Goal: Task Accomplishment & Management: Use online tool/utility

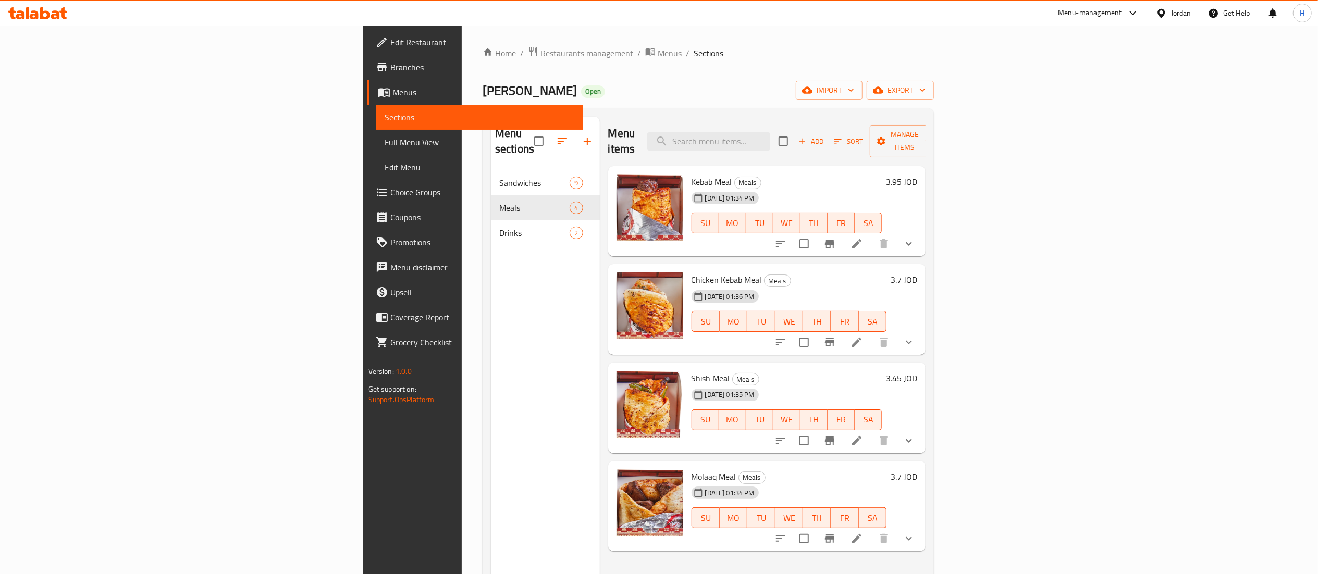
click at [40, 18] on icon at bounding box center [45, 13] width 10 height 13
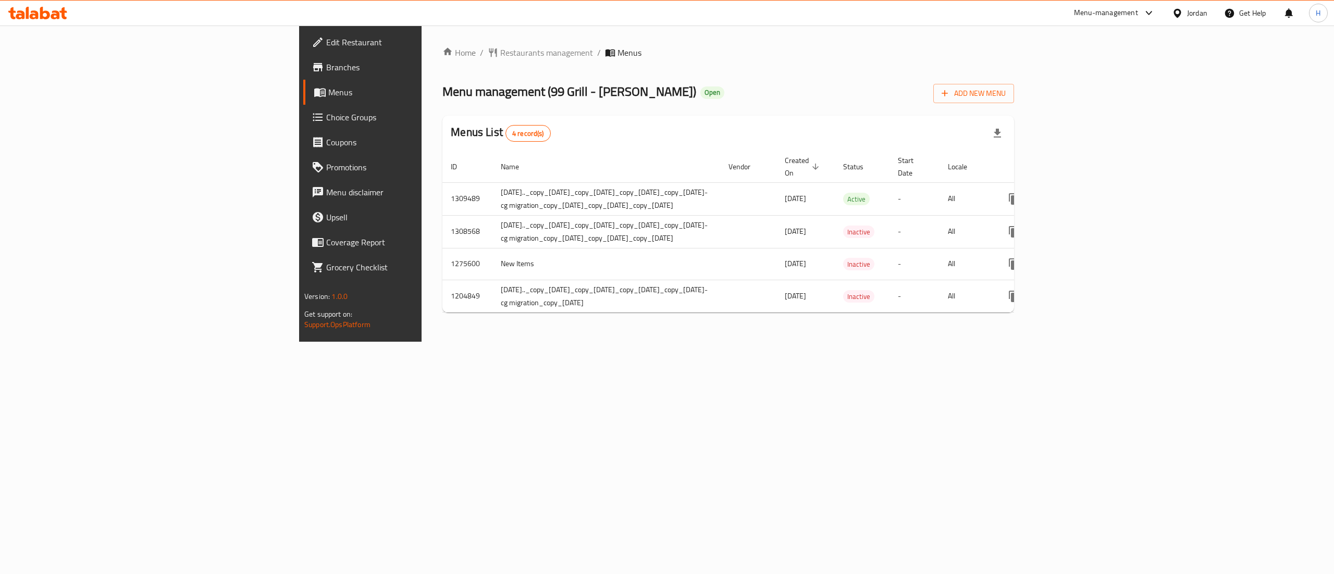
click at [490, 342] on div "Home / Restaurants management / Menus Menu management ( 99 Grill - Marj Al Hama…" at bounding box center [727, 184] width 613 height 316
click at [1019, 193] on icon "more" at bounding box center [1014, 198] width 10 height 11
click at [1227, 216] on strong "Copy menu" at bounding box center [1237, 214] width 40 height 13
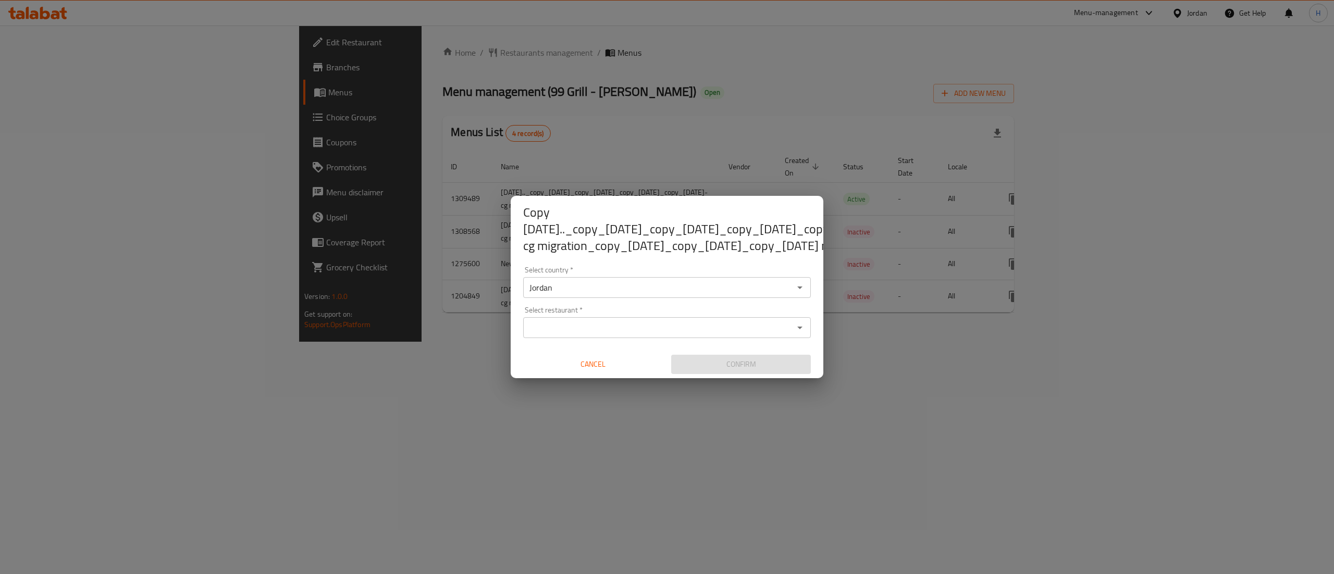
click at [607, 320] on input "Select restaurant   *" at bounding box center [658, 327] width 264 height 15
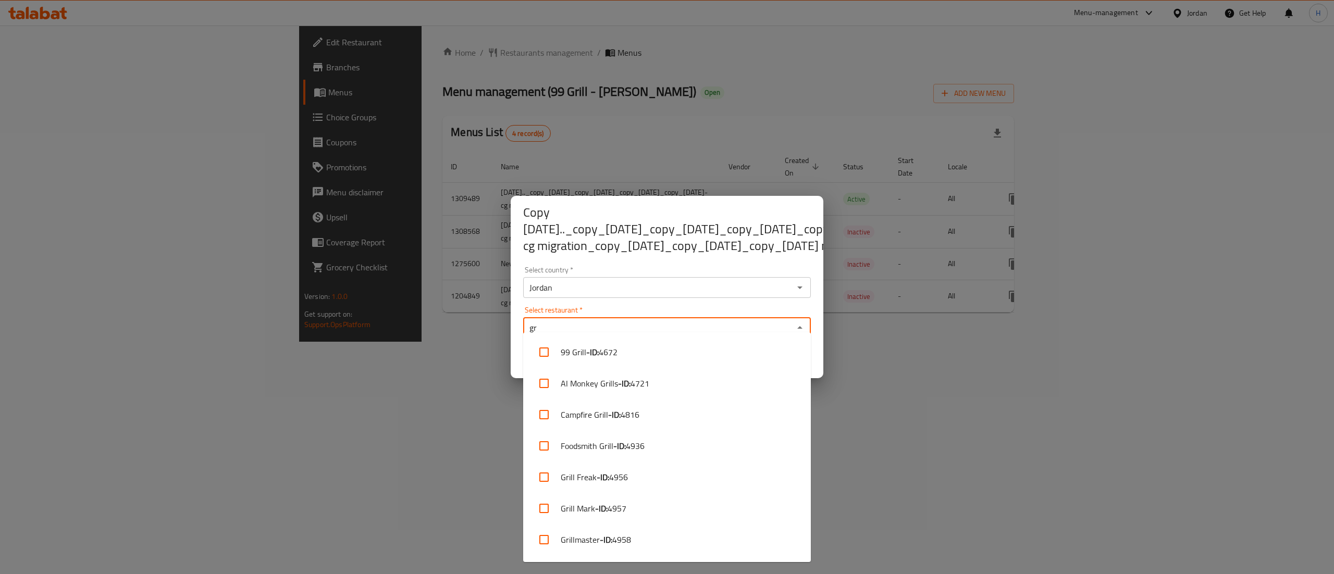
type input "g"
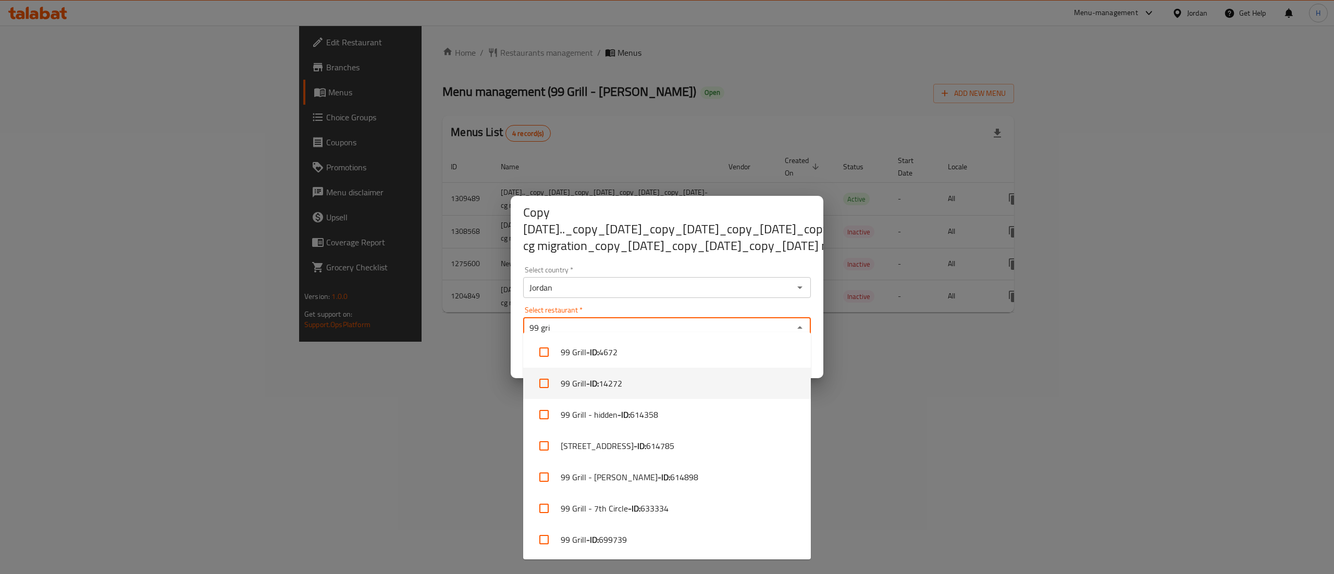
type input "99 gri"
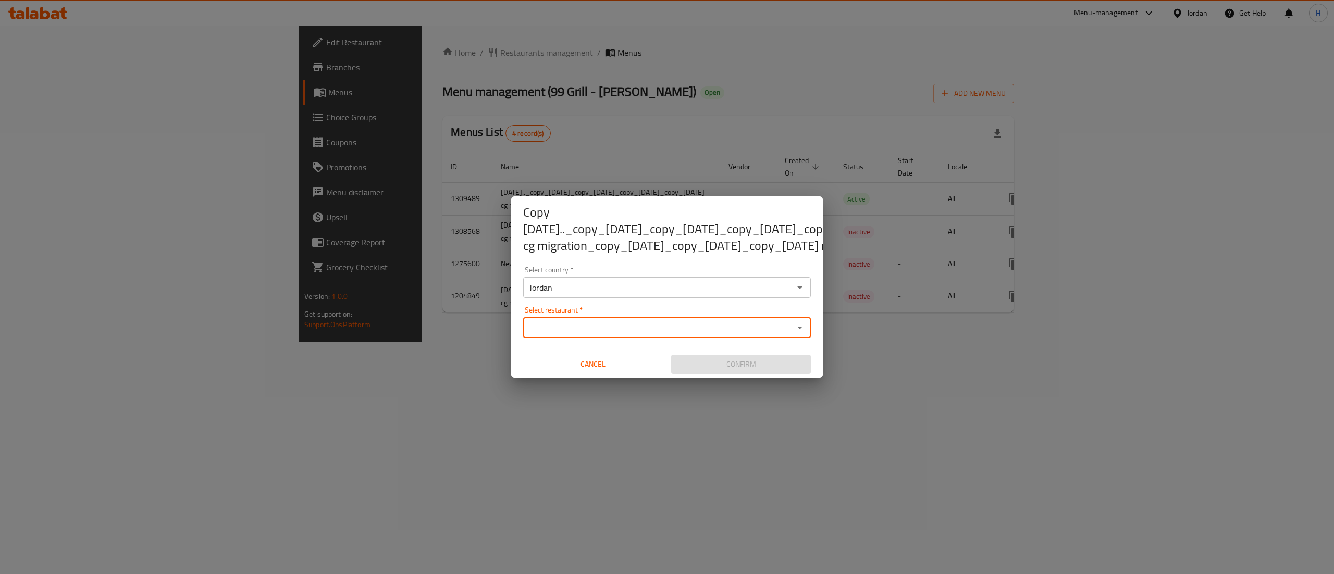
paste input "767381"
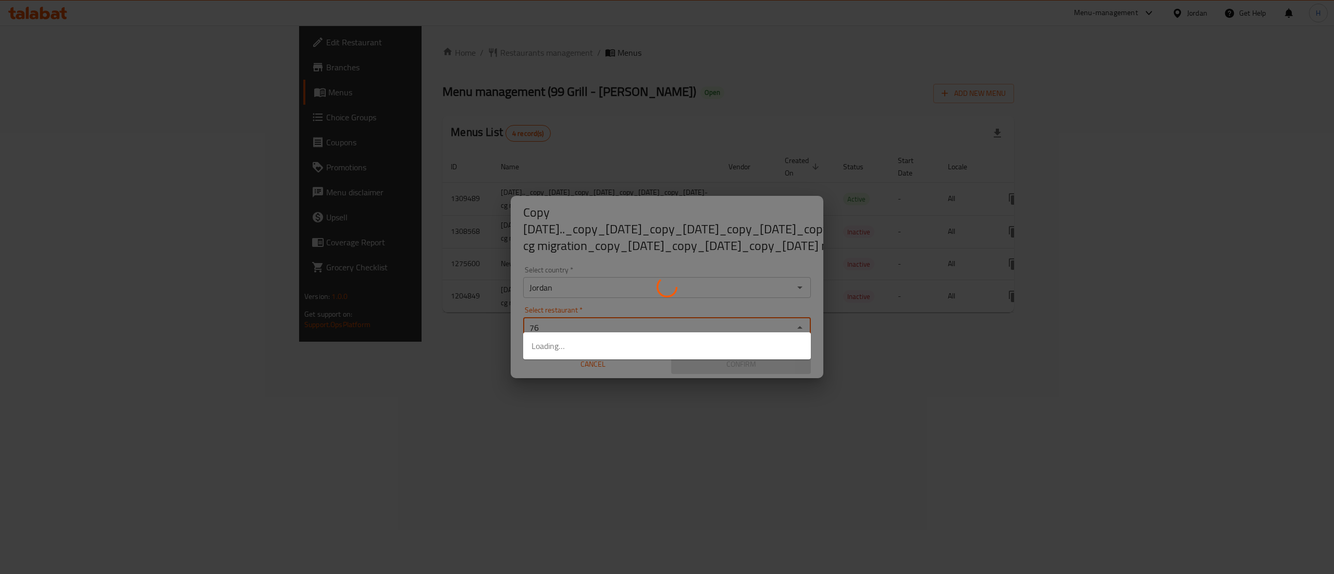
type input "7"
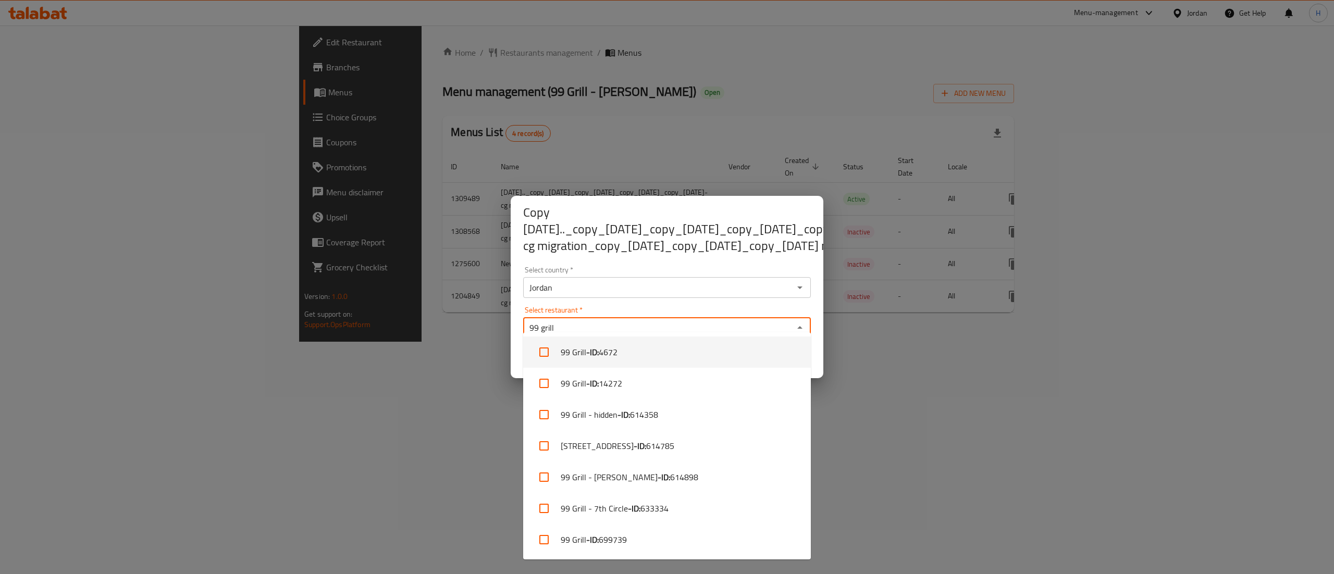
type input "99 grill"
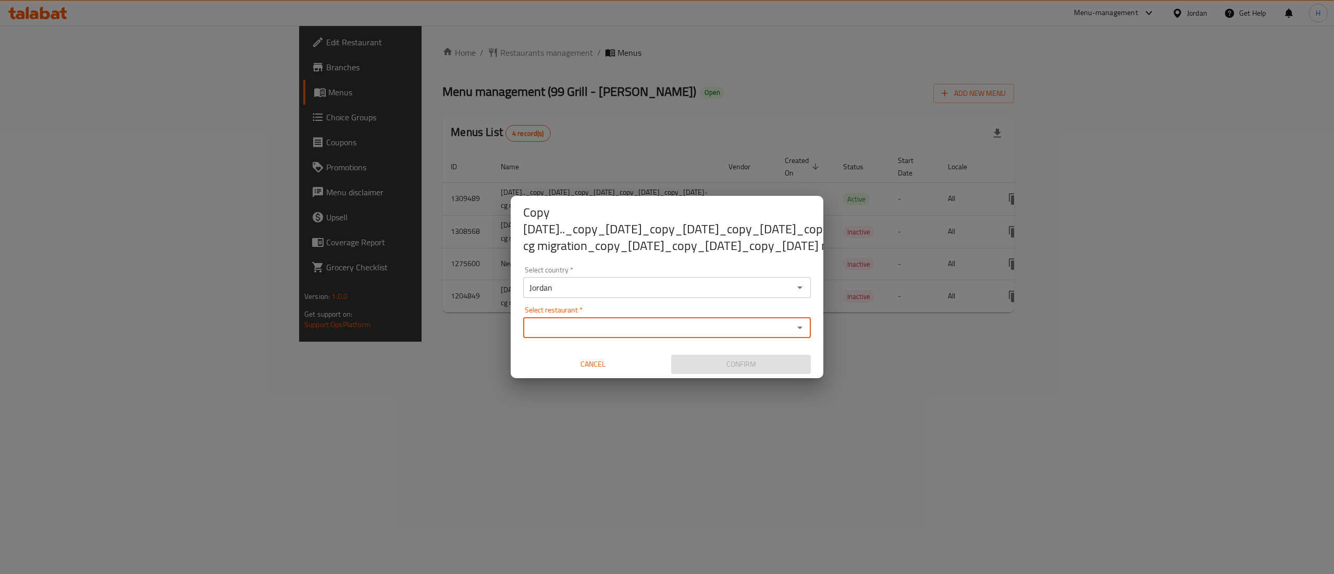
click at [550, 330] on div "Select restaurant *" at bounding box center [667, 327] width 288 height 21
click at [806, 320] on button "Open" at bounding box center [799, 327] width 15 height 15
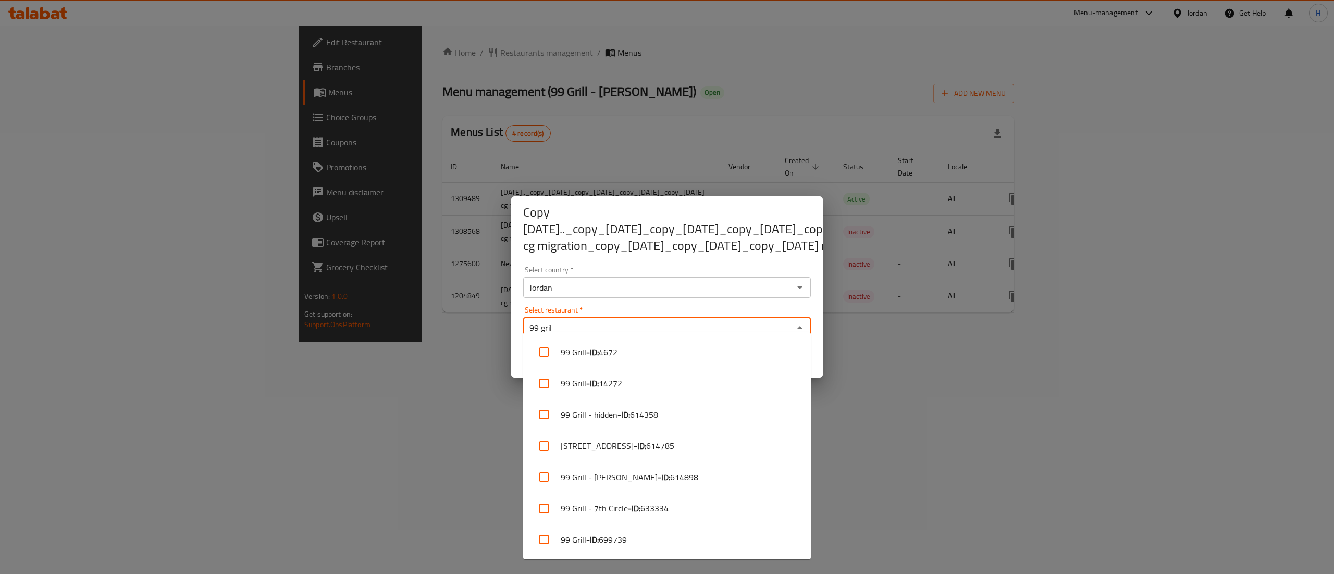
type input "99 grill"
click at [544, 350] on input "checkbox" at bounding box center [543, 352] width 25 height 25
checkbox input "true"
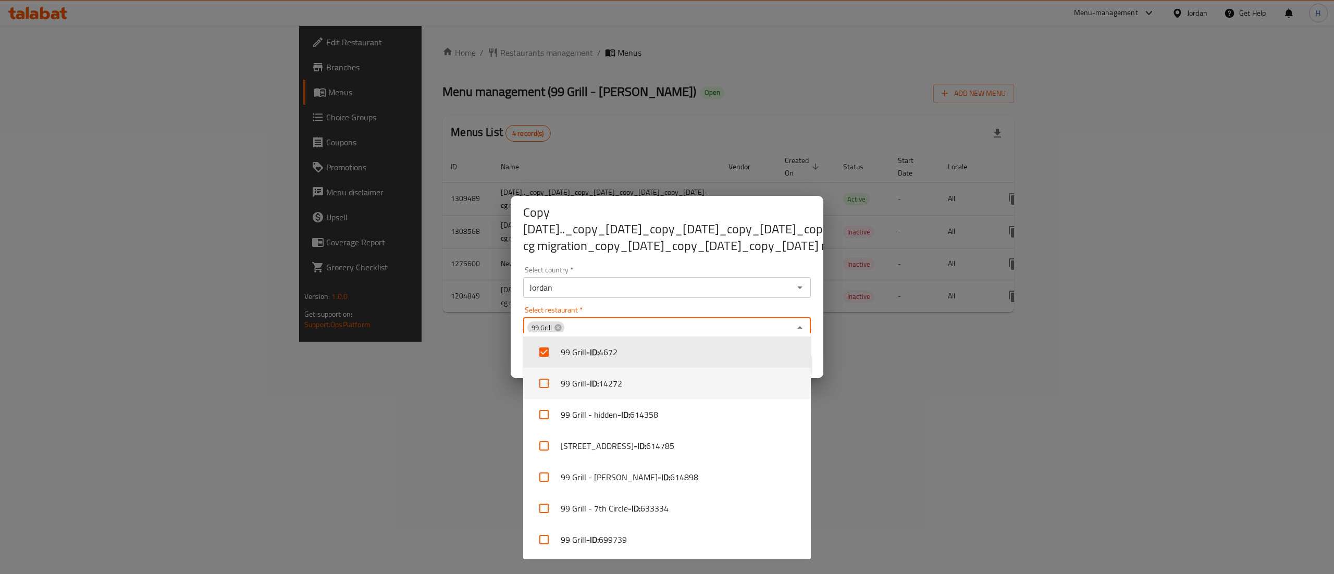
click at [540, 390] on input "checkbox" at bounding box center [543, 383] width 25 height 25
checkbox input "true"
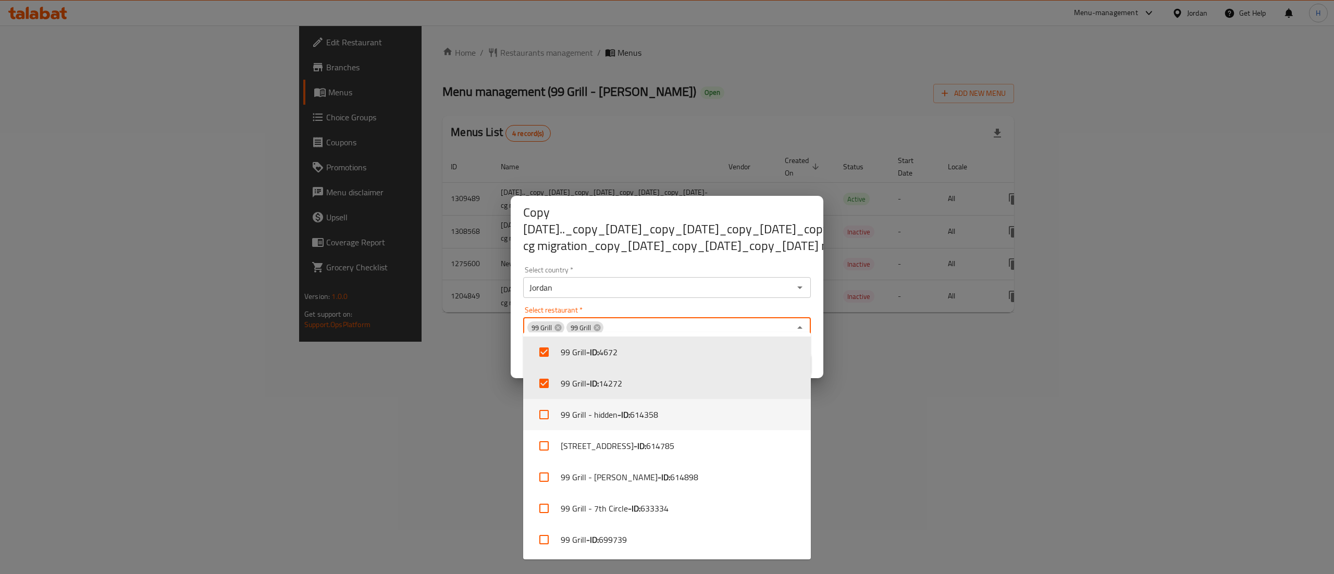
click at [542, 422] on input "checkbox" at bounding box center [543, 414] width 25 height 25
checkbox input "true"
click at [543, 538] on input "checkbox" at bounding box center [543, 539] width 25 height 25
checkbox input "true"
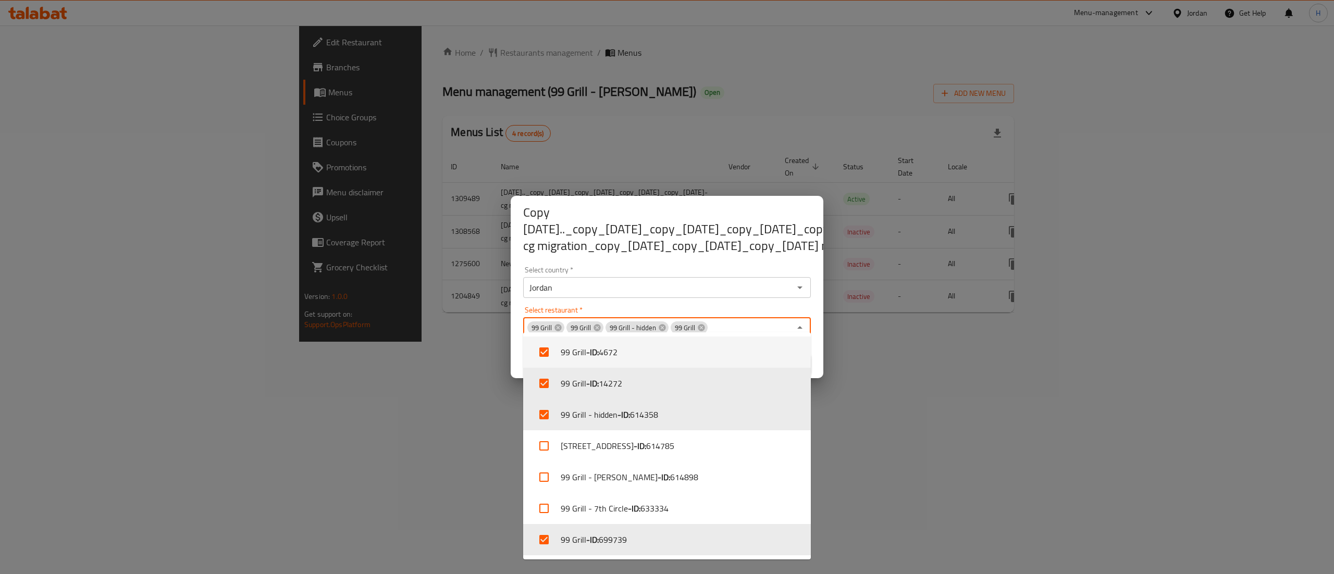
click at [741, 252] on div "Copy oct 26 2021.._copy_13/06/2022_copy_13/06/2022_copy_20/06/2022_copy_21/08/2…" at bounding box center [667, 229] width 313 height 67
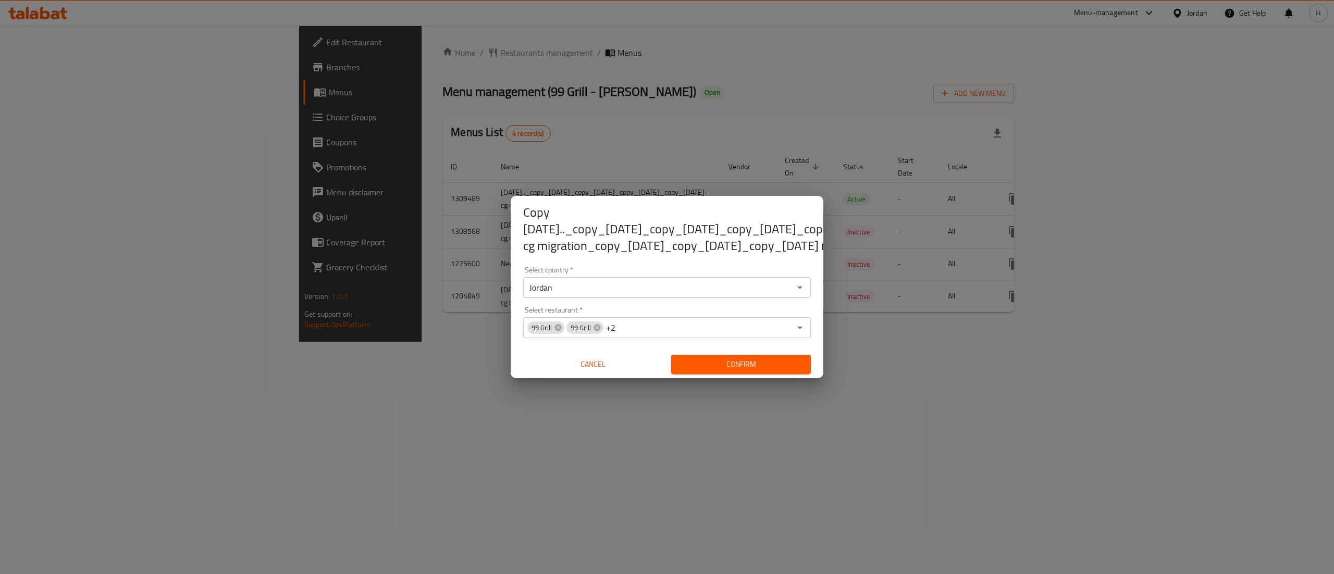
click at [742, 358] on span "Confirm" at bounding box center [740, 364] width 123 height 13
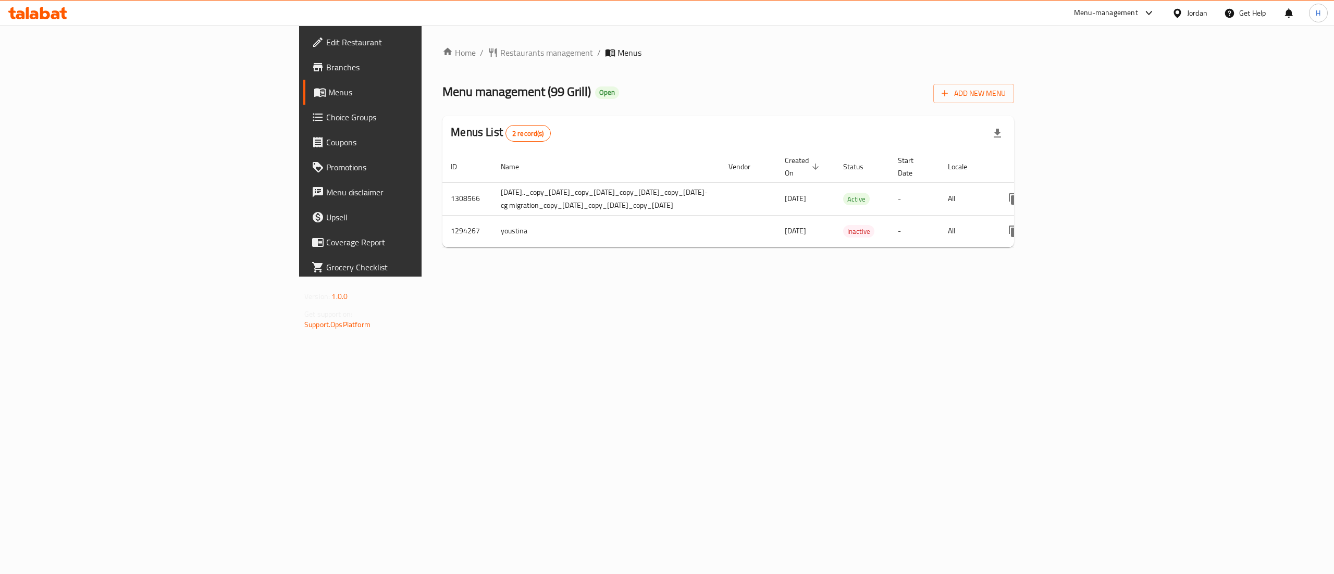
click at [326, 70] on span "Branches" at bounding box center [420, 67] width 188 height 13
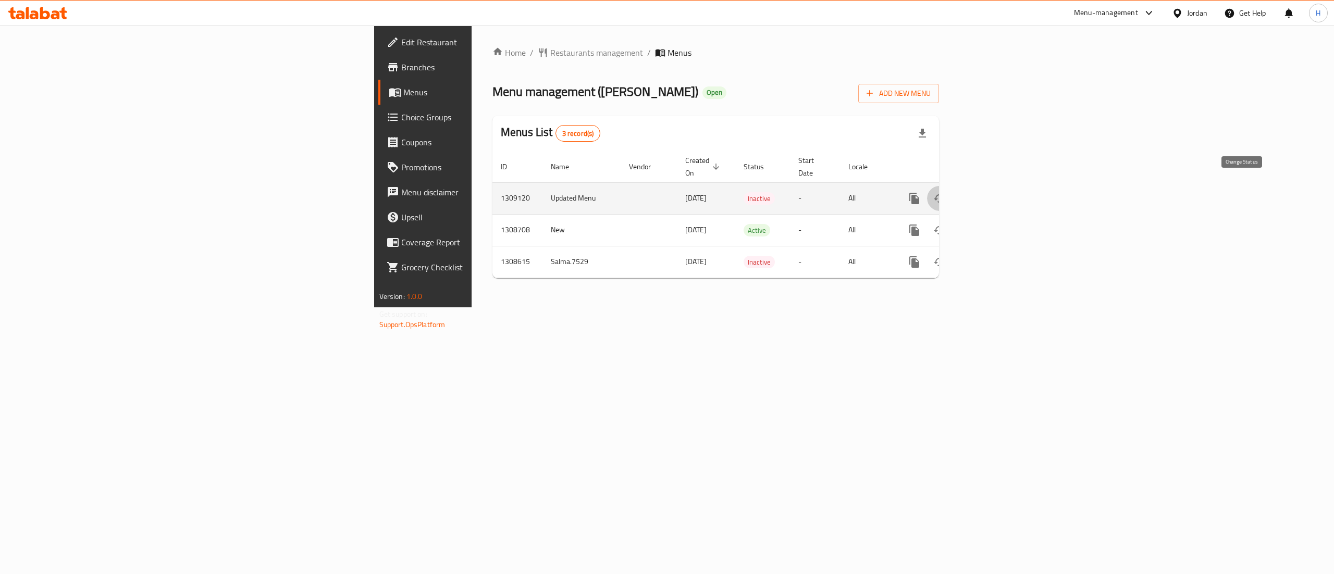
click at [946, 192] on icon "enhanced table" at bounding box center [939, 198] width 13 height 13
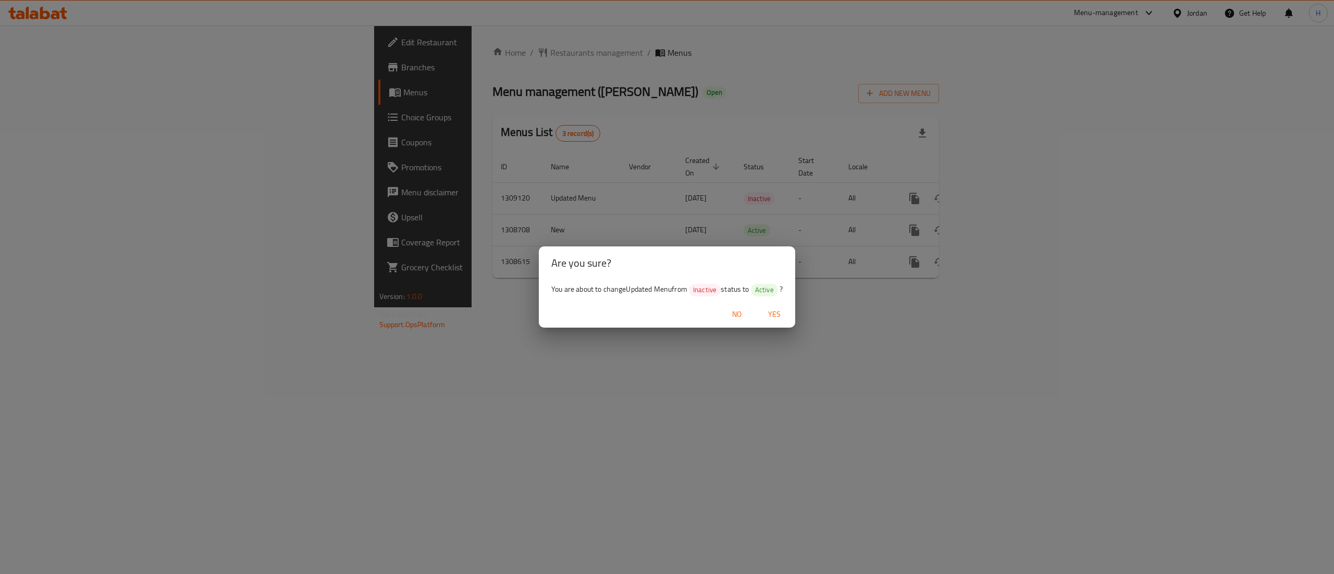
click at [781, 308] on span "Yes" at bounding box center [774, 314] width 25 height 13
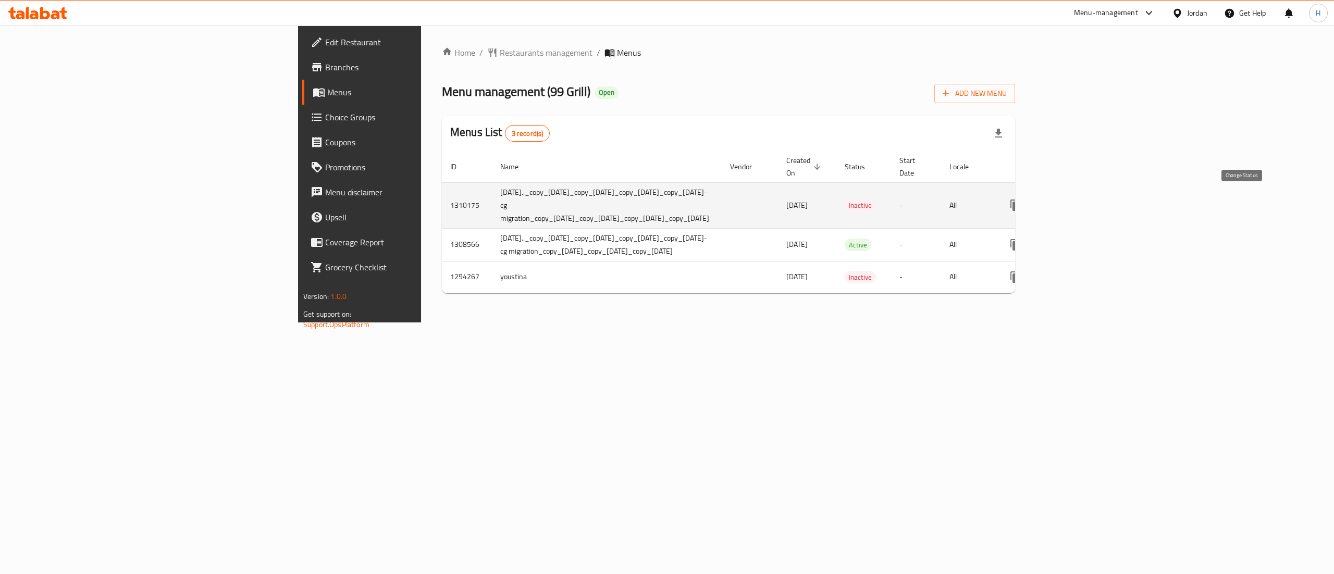
click at [1053, 200] on button "enhanced table" at bounding box center [1040, 205] width 25 height 25
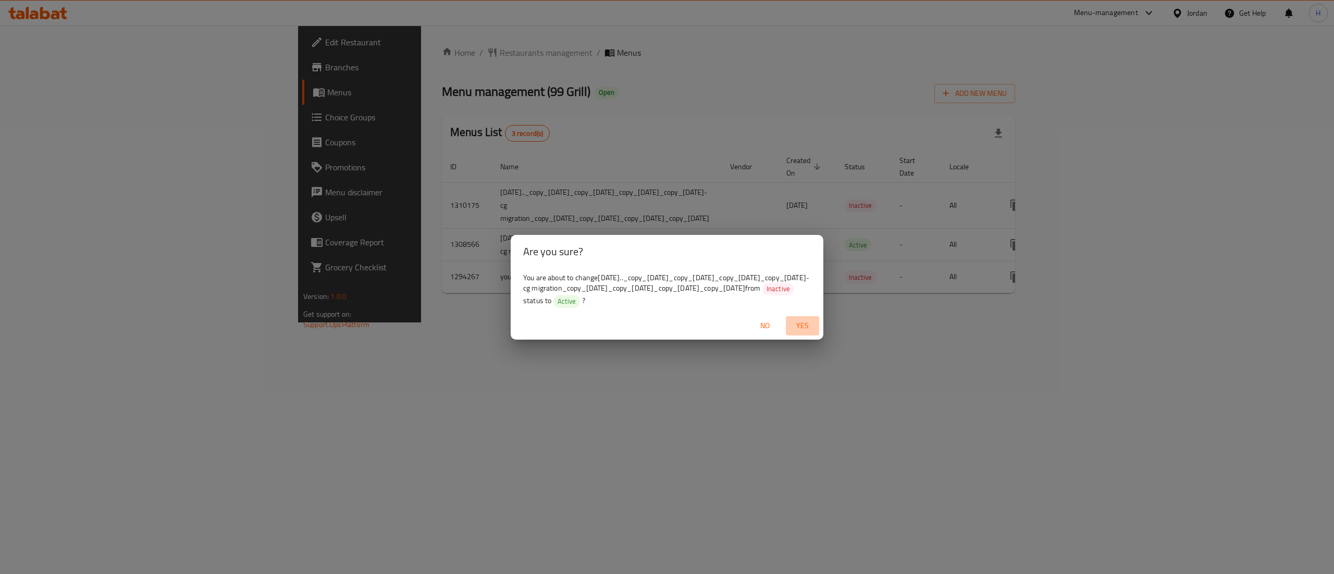
click at [814, 331] on span "Yes" at bounding box center [802, 325] width 25 height 13
